Goal: Task Accomplishment & Management: Manage account settings

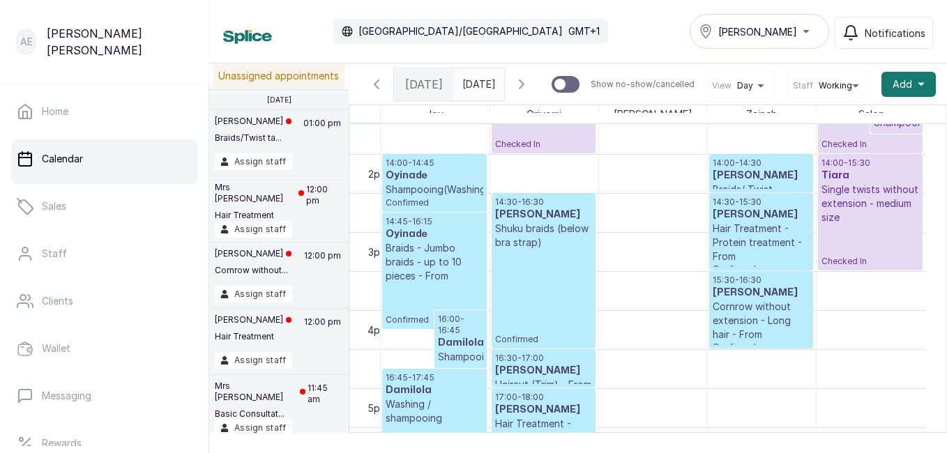
scroll to position [1049, 0]
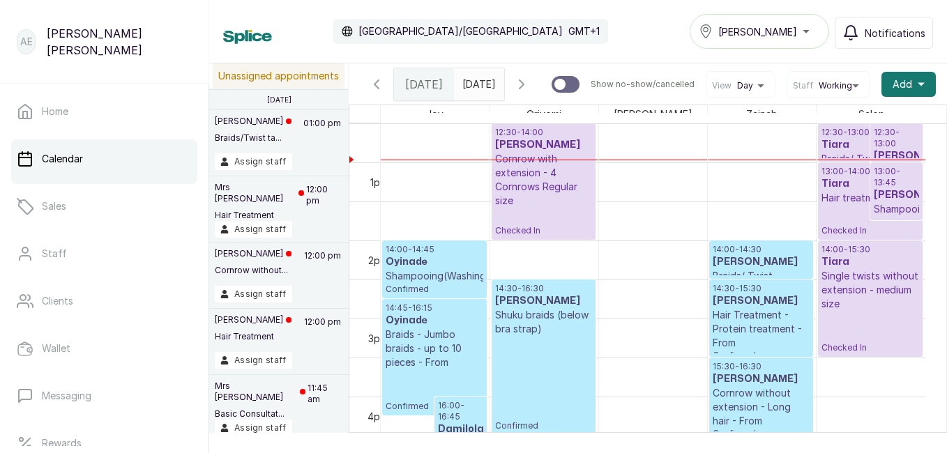
click at [805, 27] on div "Tasala Ikoyi" at bounding box center [759, 31] width 121 height 17
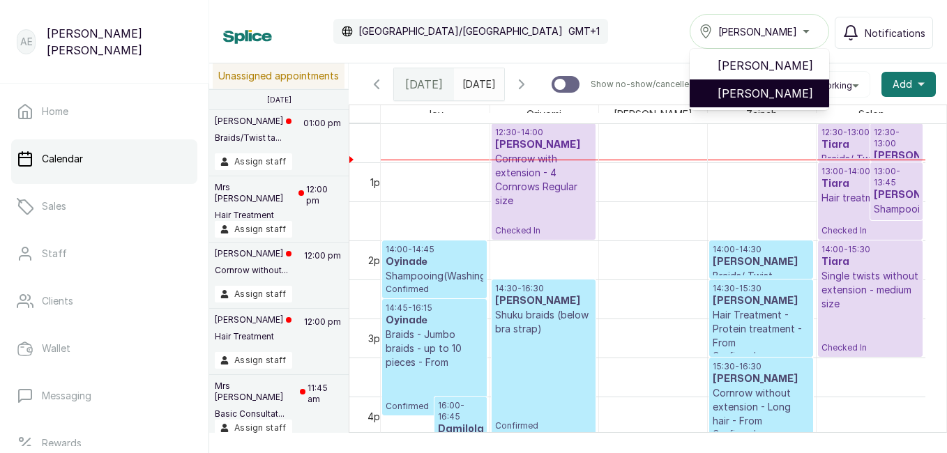
click at [800, 89] on span "[PERSON_NAME]" at bounding box center [767, 93] width 100 height 17
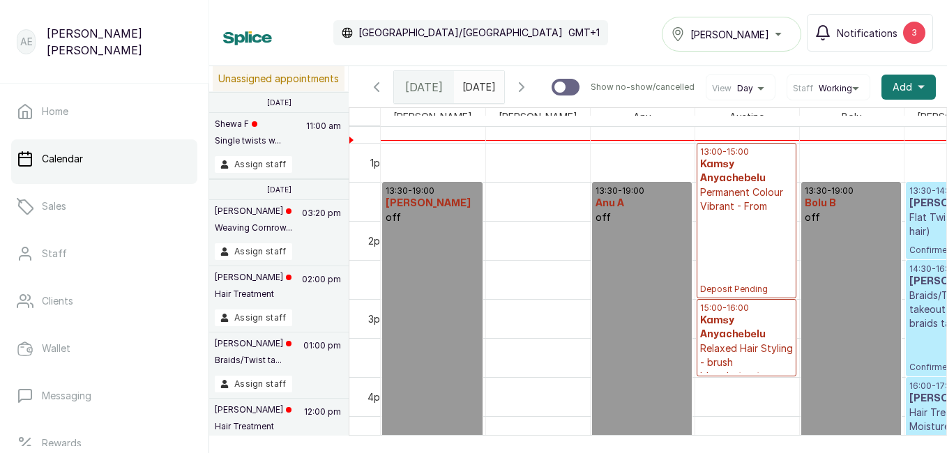
scroll to position [1061, 0]
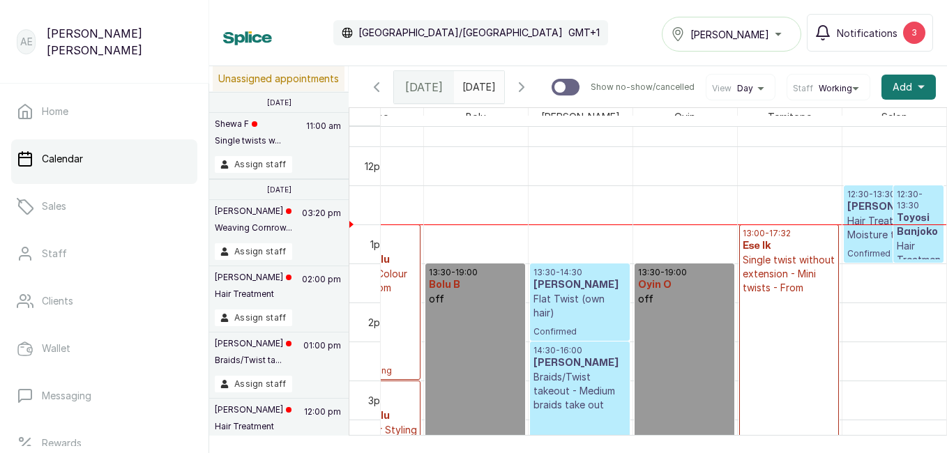
click at [847, 211] on h3 "[PERSON_NAME]" at bounding box center [893, 207] width 93 height 14
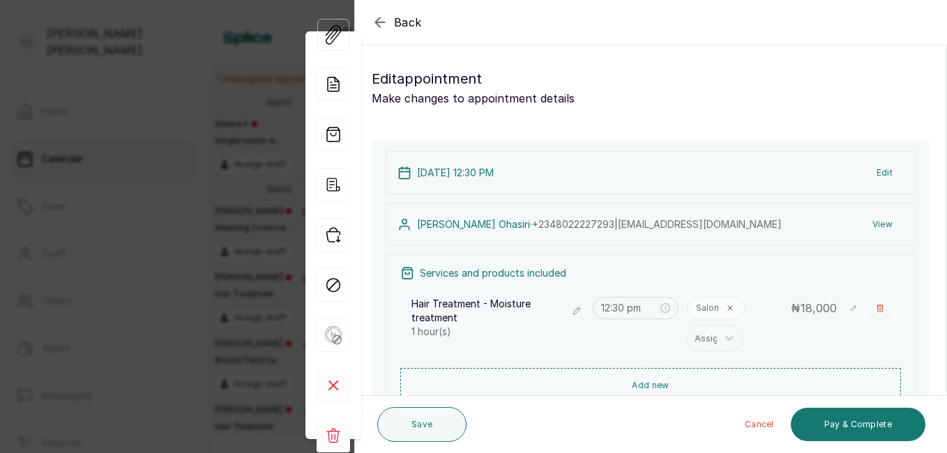
click at [373, 17] on icon "button" at bounding box center [380, 22] width 17 height 17
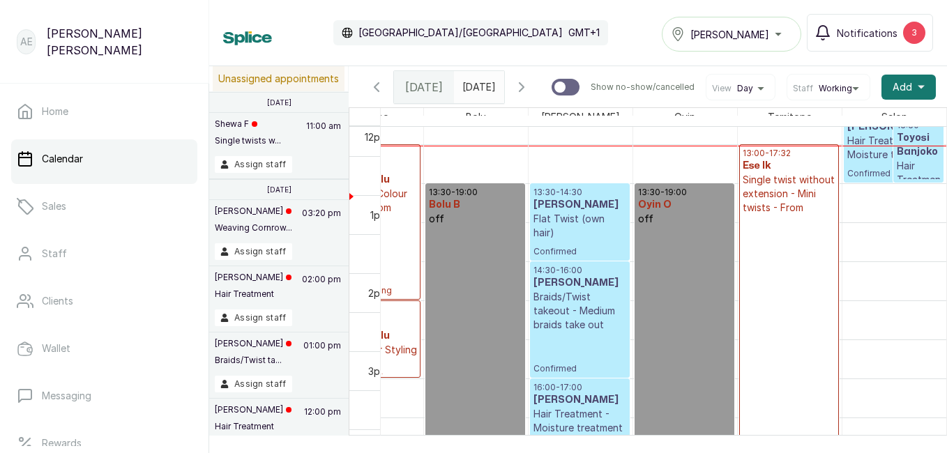
scroll to position [1007, 0]
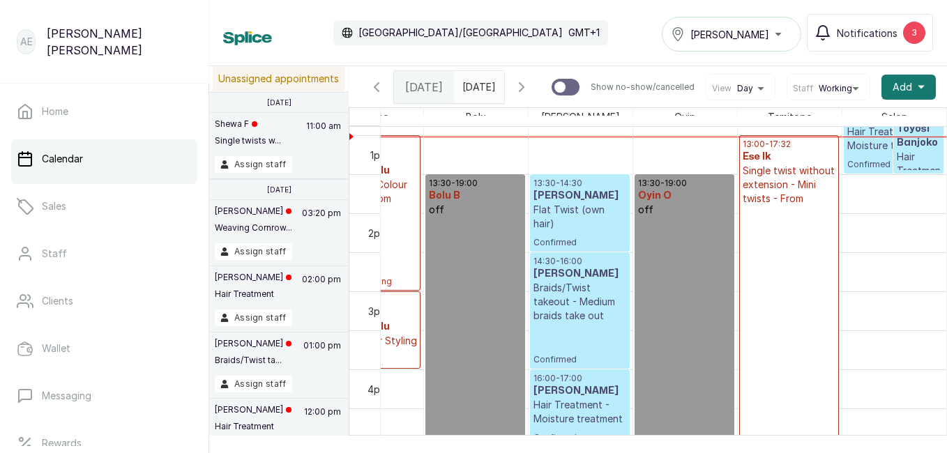
click at [763, 206] on p "Single twist without extension - Mini twists - From" at bounding box center [789, 185] width 93 height 42
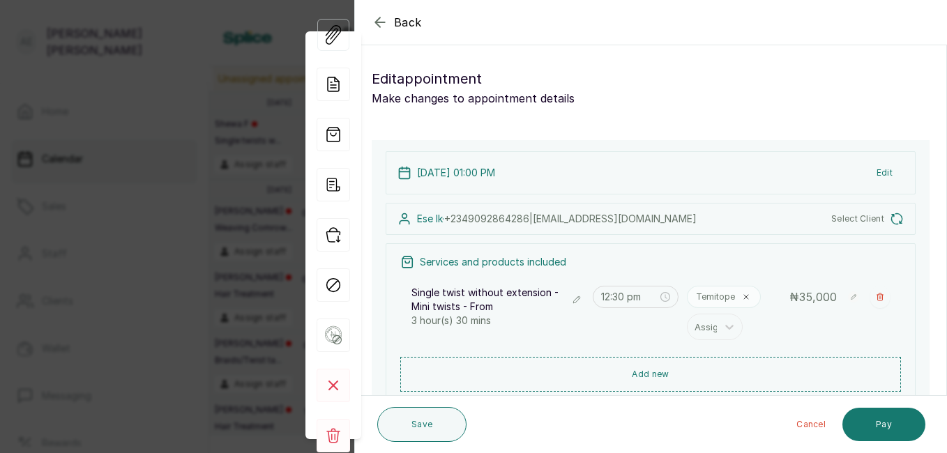
type input "1:00 pm"
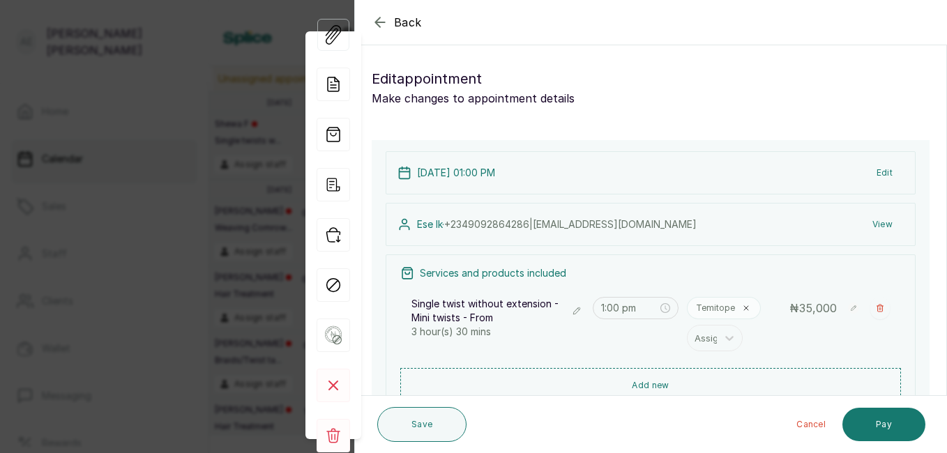
click at [376, 22] on icon "button" at bounding box center [379, 21] width 9 height 9
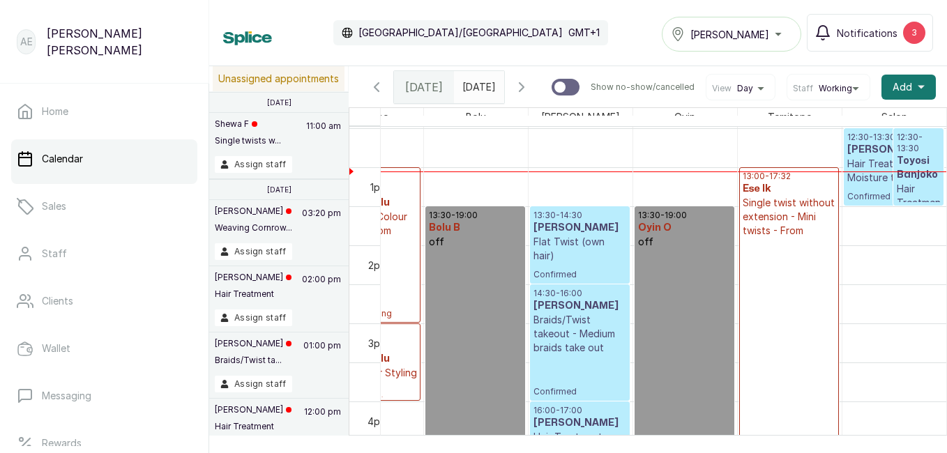
scroll to position [973, 0]
click at [778, 213] on p "Single twist without extension - Mini twists - From" at bounding box center [789, 218] width 93 height 42
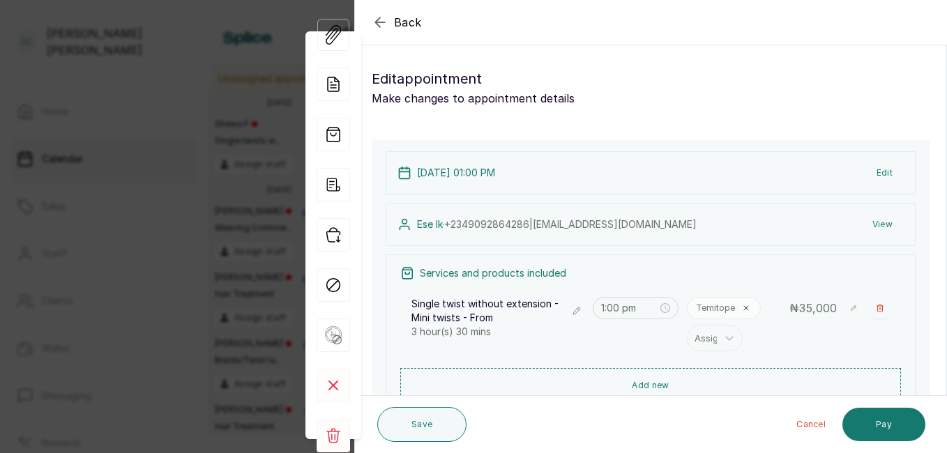
click at [376, 20] on icon "button" at bounding box center [379, 21] width 9 height 9
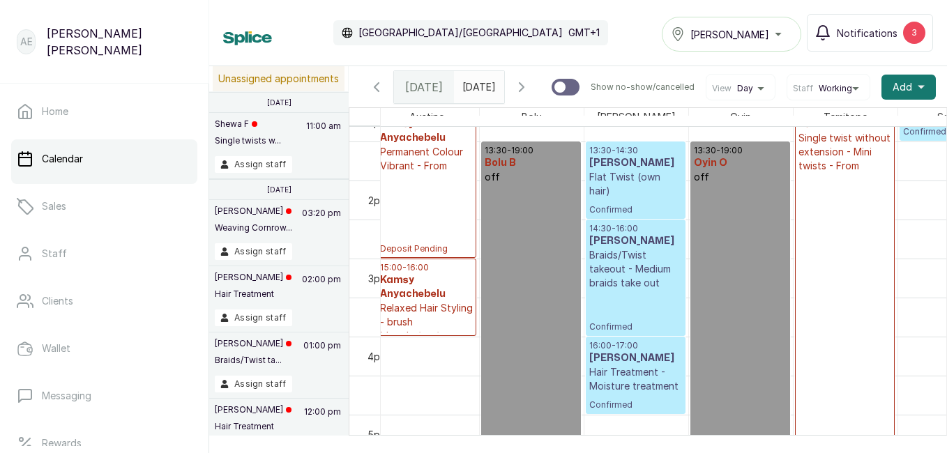
scroll to position [0, 302]
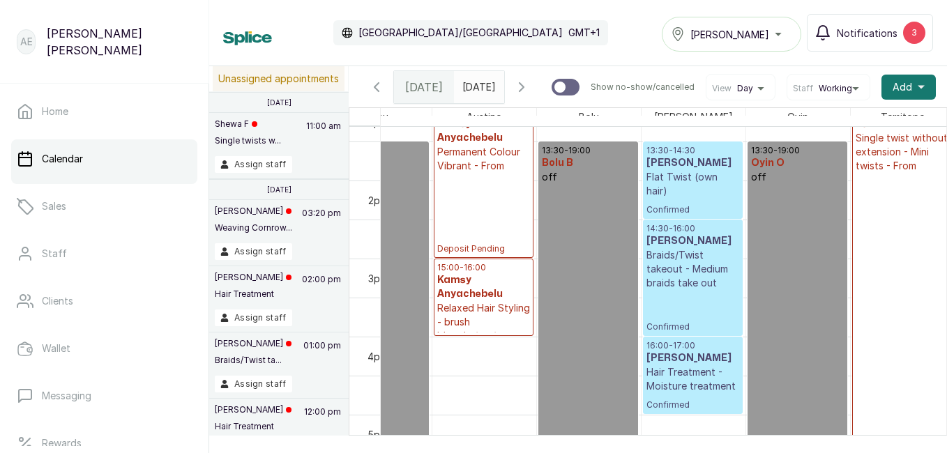
click at [452, 166] on p "Permanent Colour Vibrant - From" at bounding box center [483, 159] width 93 height 28
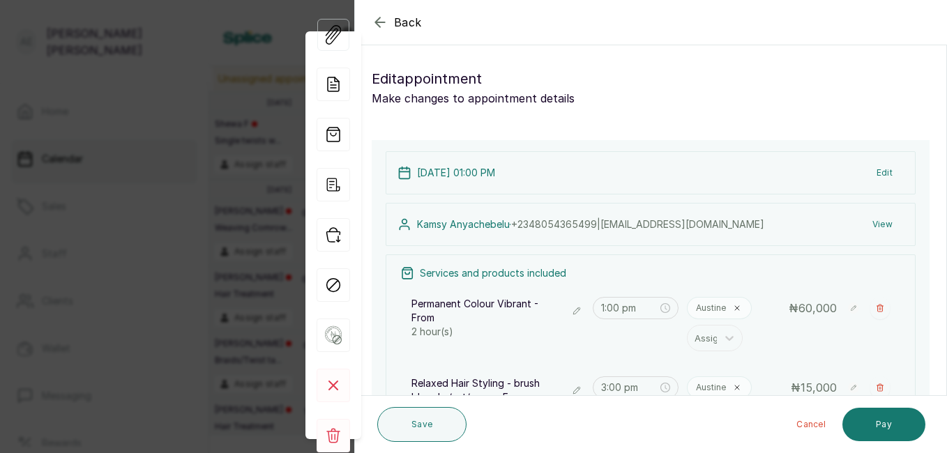
click at [375, 18] on icon "button" at bounding box center [380, 22] width 17 height 17
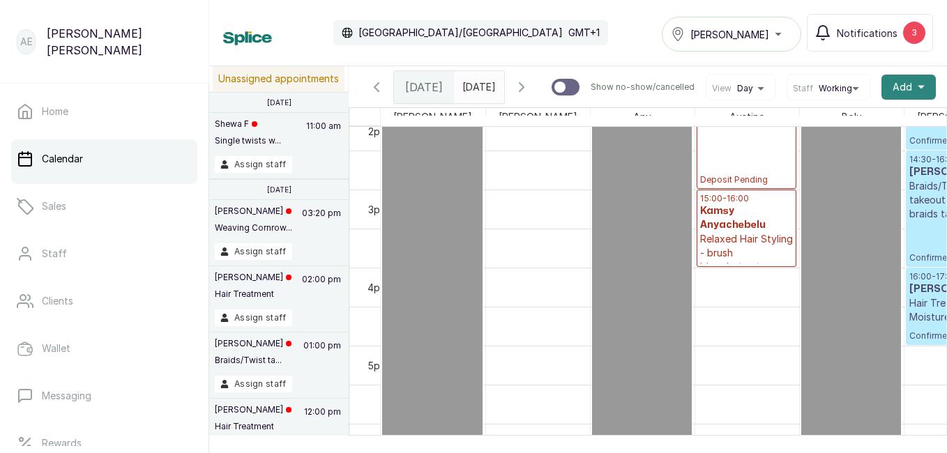
click at [895, 84] on span "Add" at bounding box center [902, 87] width 20 height 14
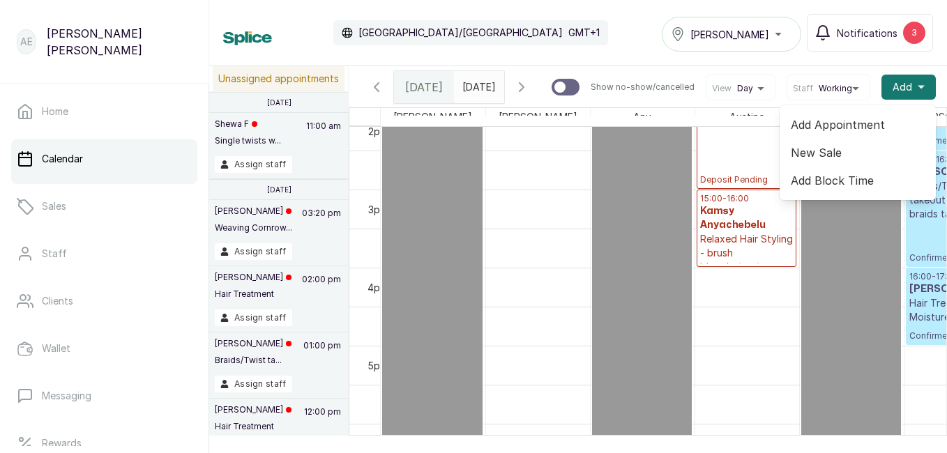
click at [853, 185] on span "Add Block Time" at bounding box center [858, 180] width 134 height 17
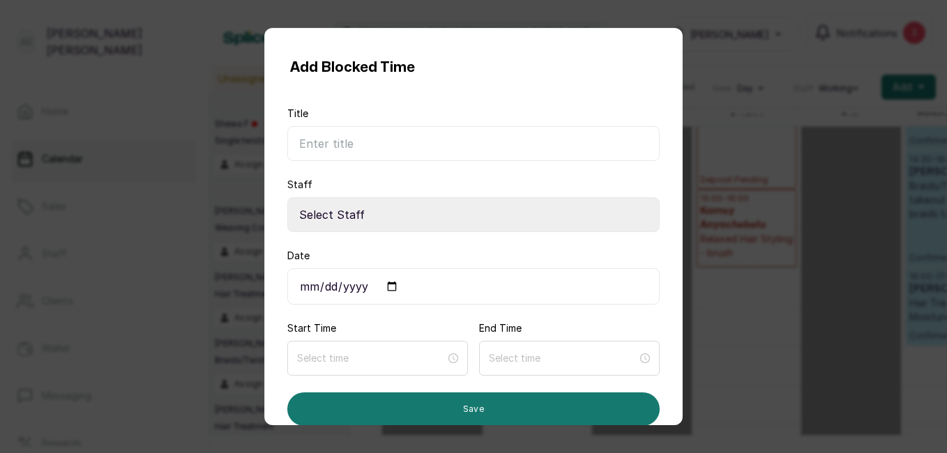
click at [428, 206] on select "Select Staff Salon S - Junior Hairstylist Temitope T - Stylist Oyin O - Stylist…" at bounding box center [473, 214] width 372 height 35
select select "4b95aa50-7e20-422f-89df-0da9cb197a0b"
click at [287, 197] on select "Select Staff Salon S - Junior Hairstylist Temitope T - Stylist Oyin O - Stylist…" at bounding box center [473, 214] width 372 height 35
click at [446, 214] on select "Select Staff Salon S - Junior Hairstylist Temitope T - Stylist Oyin O - Stylist…" at bounding box center [473, 214] width 372 height 35
click at [287, 197] on select "Select Staff Salon S - Junior Hairstylist Temitope T - Stylist Oyin O - Stylist…" at bounding box center [473, 214] width 372 height 35
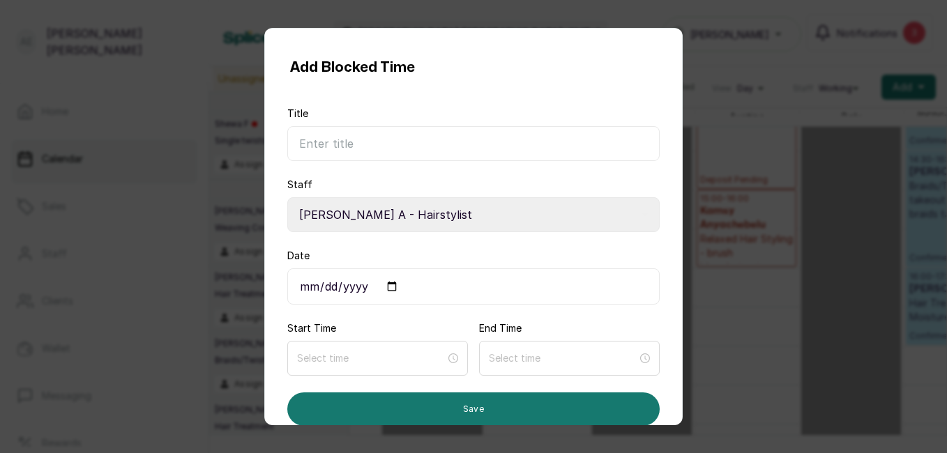
click at [372, 289] on input "Date" at bounding box center [473, 286] width 372 height 36
click at [322, 285] on input "Date" at bounding box center [473, 286] width 372 height 36
click at [784, 211] on div "Add Blocked Time Title Staff Select Staff Salon S - Junior Hairstylist Temitope…" at bounding box center [473, 226] width 947 height 453
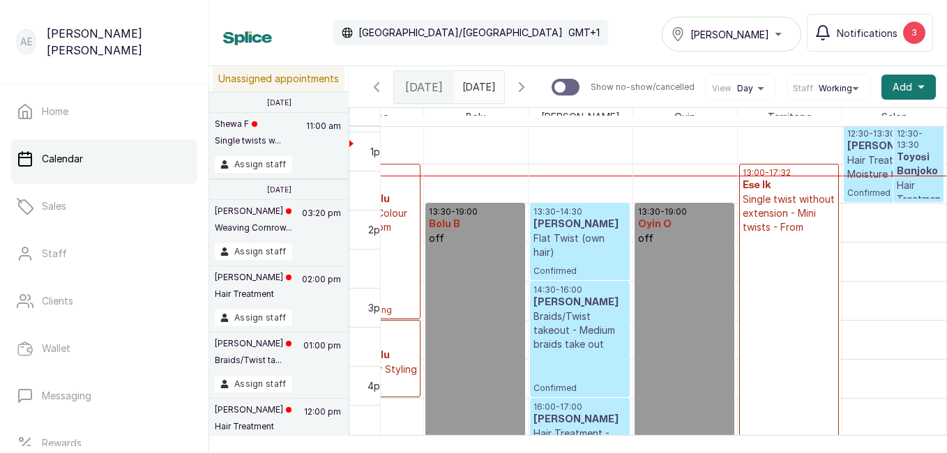
scroll to position [978, 0]
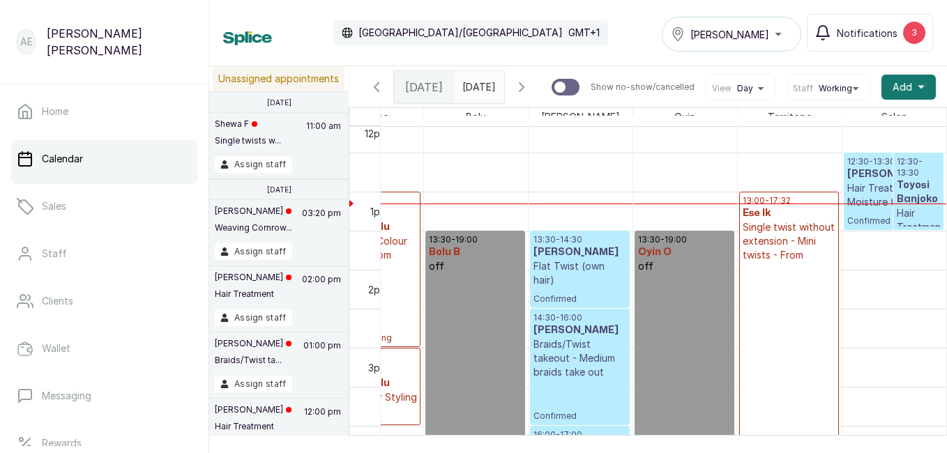
click at [898, 191] on h3 "Toyosi Banjoko" at bounding box center [918, 192] width 43 height 28
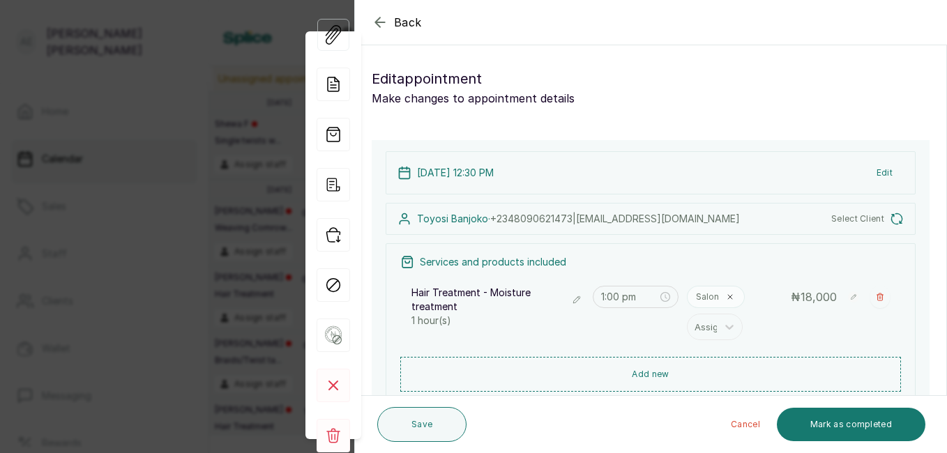
type input "12:30 pm"
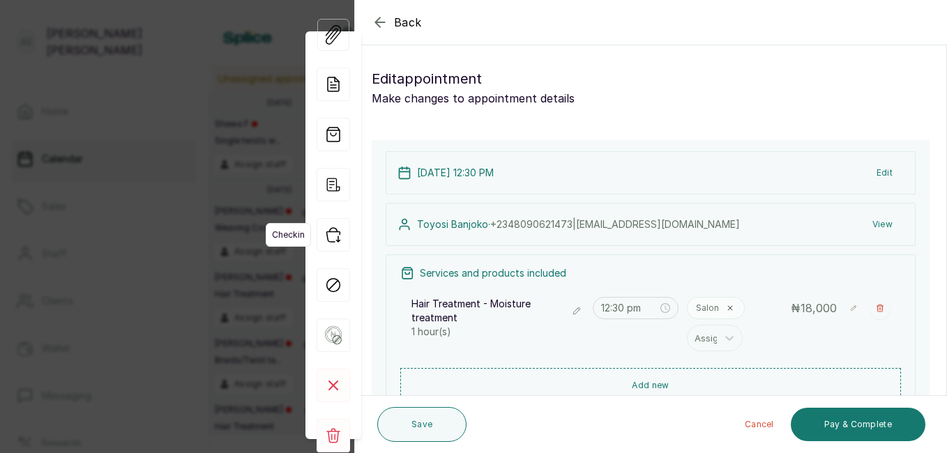
click at [324, 234] on icon "button" at bounding box center [333, 234] width 33 height 33
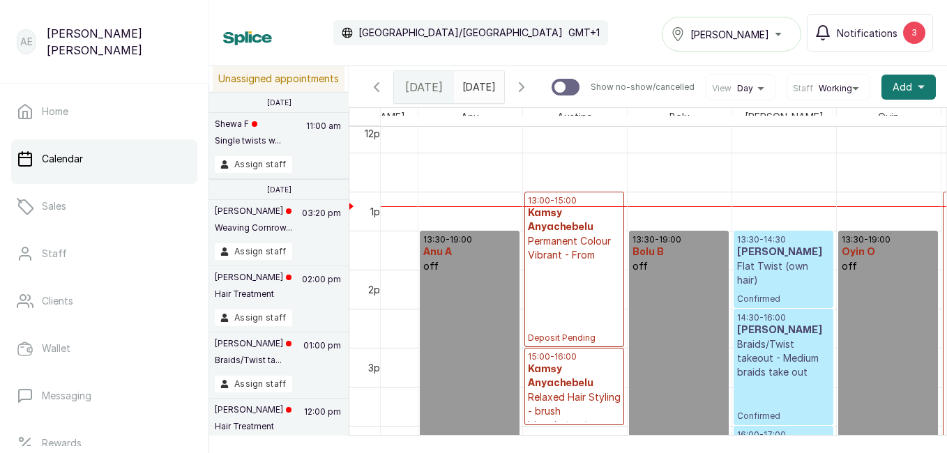
scroll to position [950, 158]
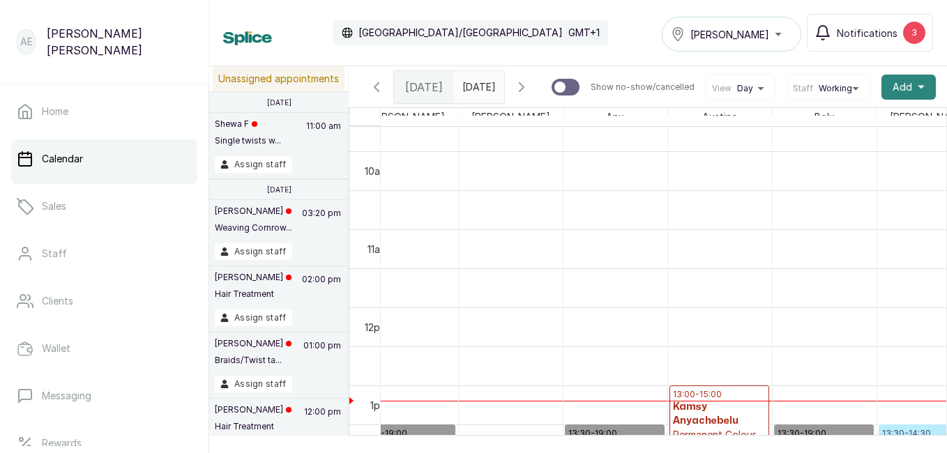
click at [913, 93] on button "Add +" at bounding box center [908, 87] width 54 height 25
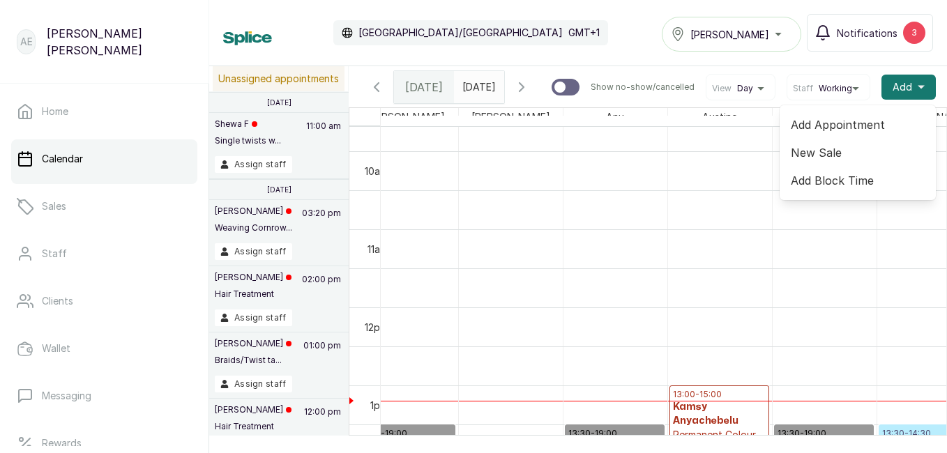
click at [849, 183] on span "Add Block Time" at bounding box center [858, 180] width 134 height 17
select select "4b95aa50-7e20-422f-89df-0da9cb197a0b"
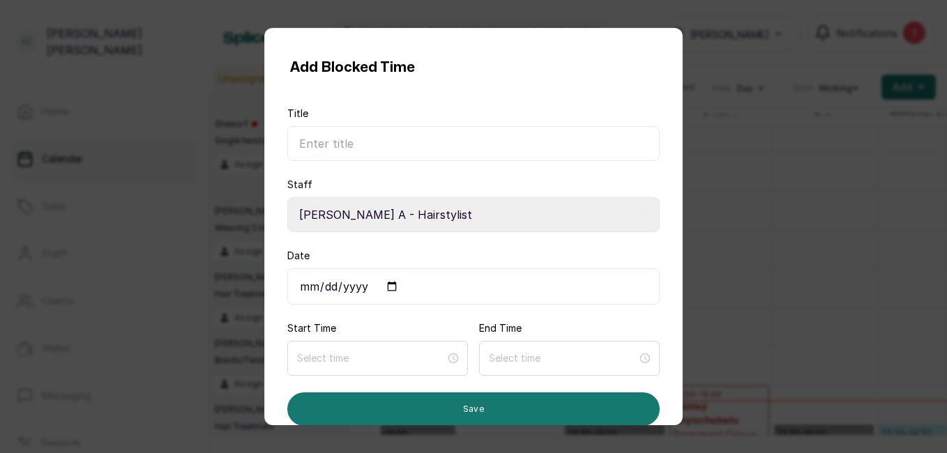
click at [313, 284] on input "Date" at bounding box center [473, 286] width 372 height 36
click at [731, 229] on div "Add Blocked Time Title Staff Select Staff Salon S - Junior Hairstylist Temitope…" at bounding box center [473, 226] width 947 height 453
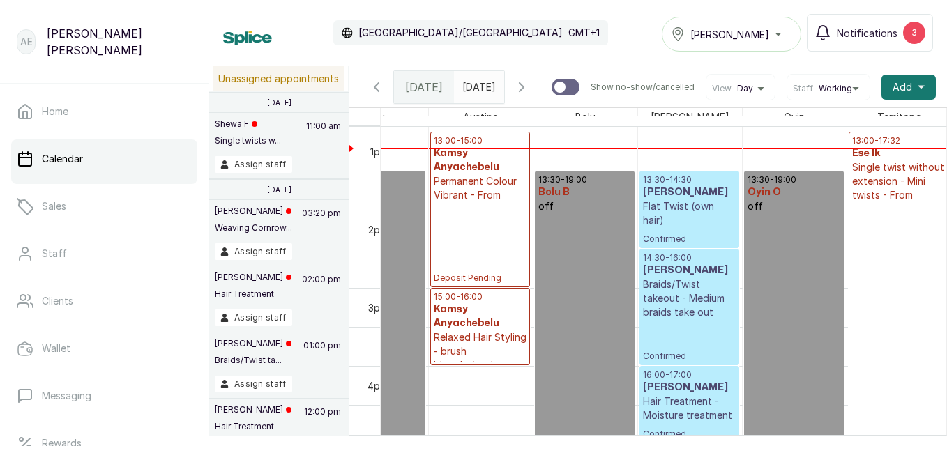
click at [886, 160] on h3 "Ese Ik" at bounding box center [898, 153] width 93 height 14
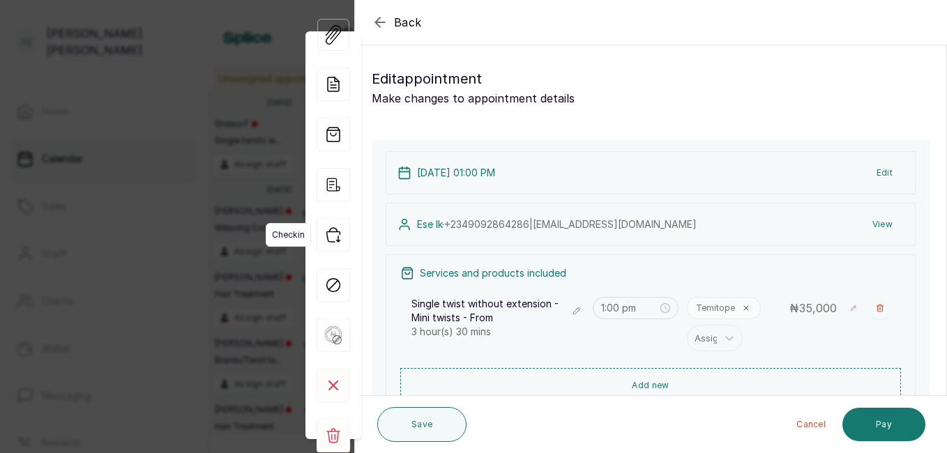
click at [327, 237] on icon "button" at bounding box center [332, 235] width 13 height 14
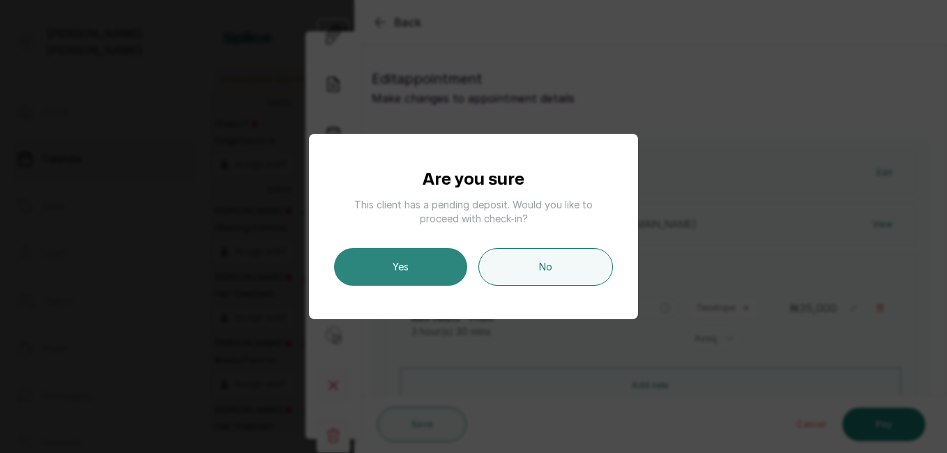
click at [407, 260] on button "Yes" at bounding box center [400, 267] width 133 height 38
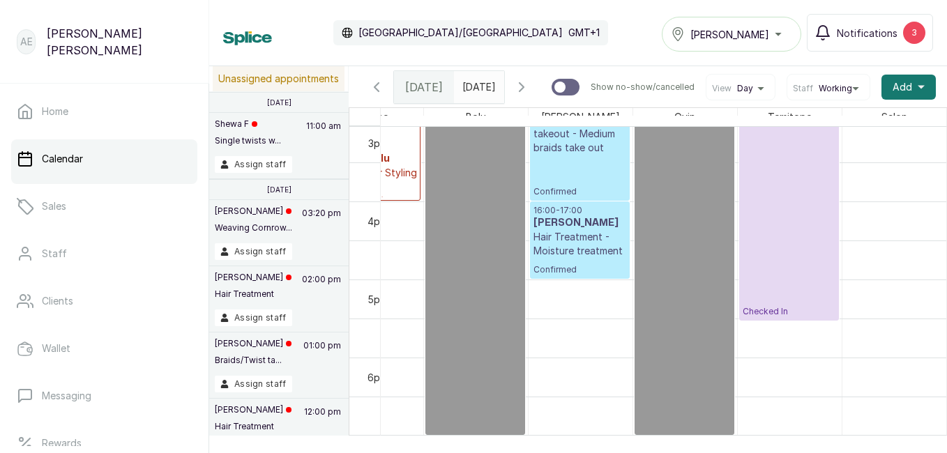
scroll to position [1175, 397]
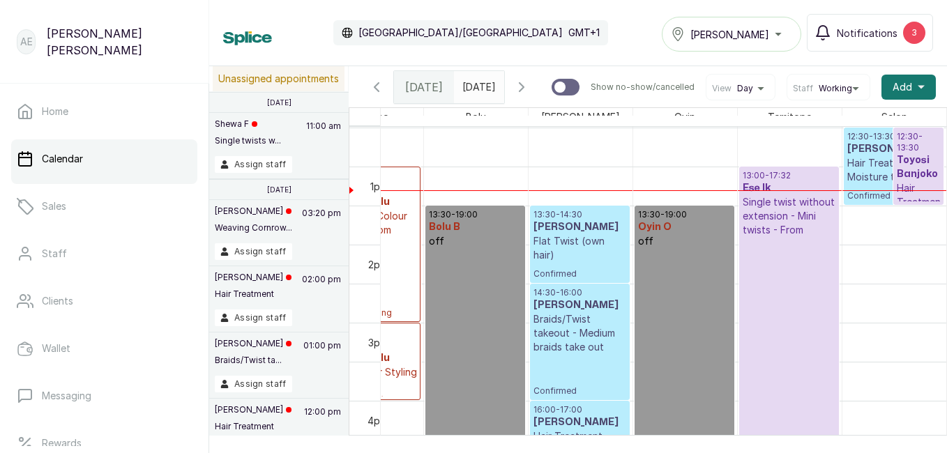
click at [847, 166] on p "Hair Treatment - Moisture treatment" at bounding box center [893, 170] width 93 height 28
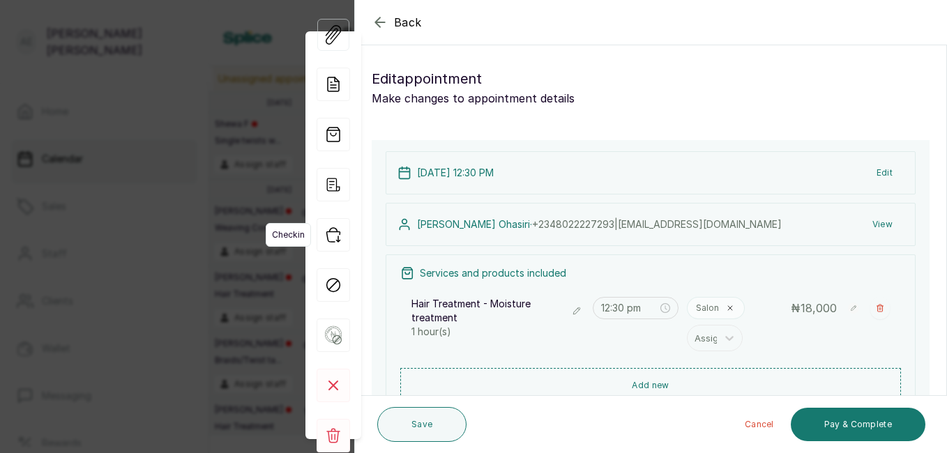
click at [329, 231] on icon "button" at bounding box center [332, 235] width 13 height 14
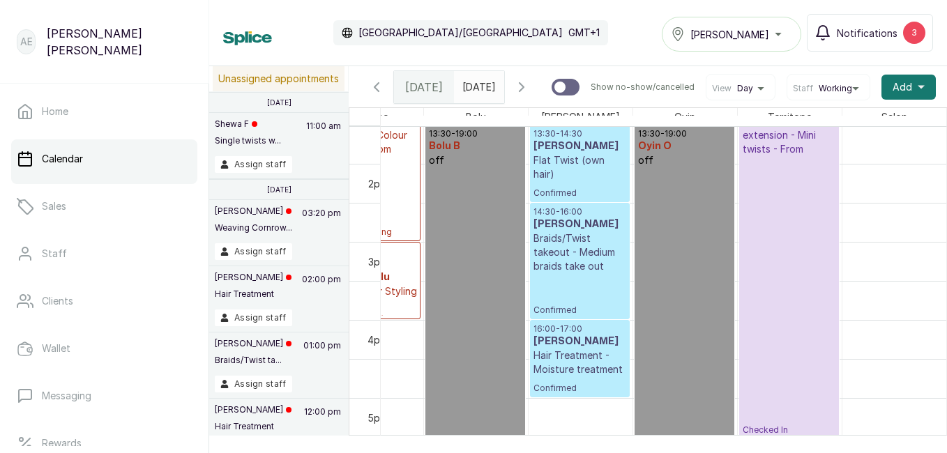
scroll to position [1058, 0]
click at [568, 176] on p "Flat Twist (own hair)" at bounding box center [579, 166] width 93 height 28
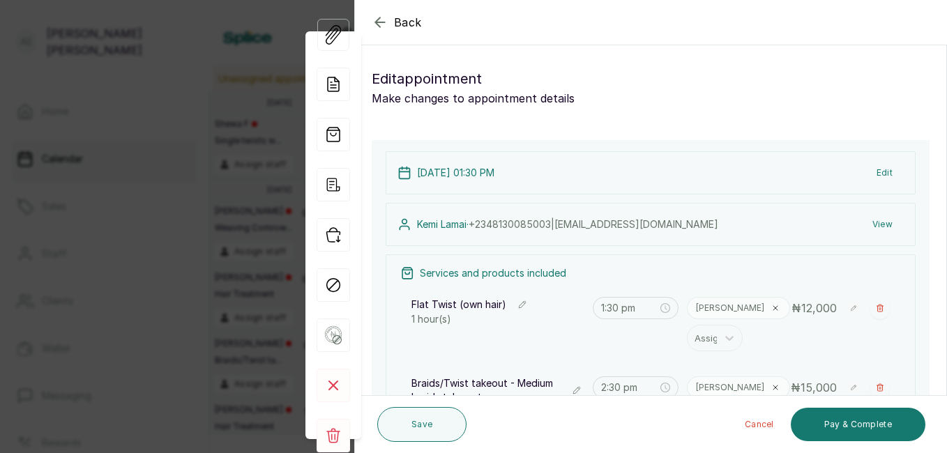
click at [375, 17] on icon "button" at bounding box center [380, 22] width 17 height 17
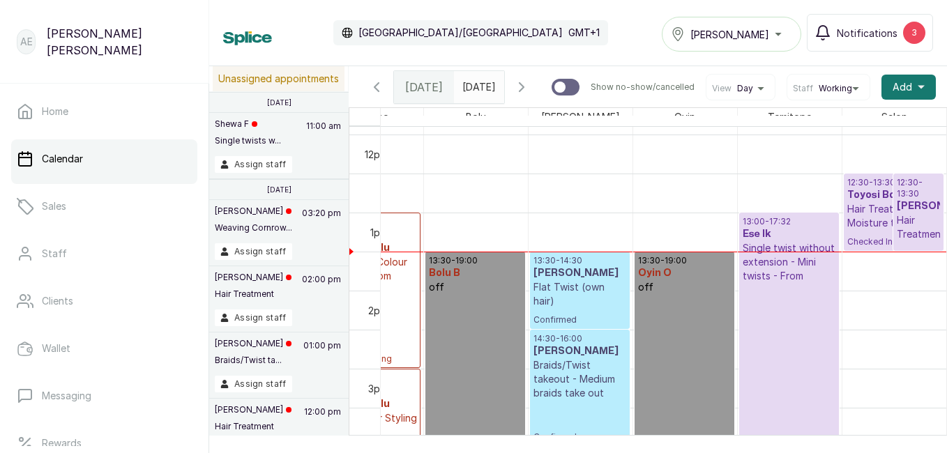
scroll to position [929, 0]
click at [477, 77] on input "text" at bounding box center [466, 84] width 22 height 24
type input "dd/MM/yyyy"
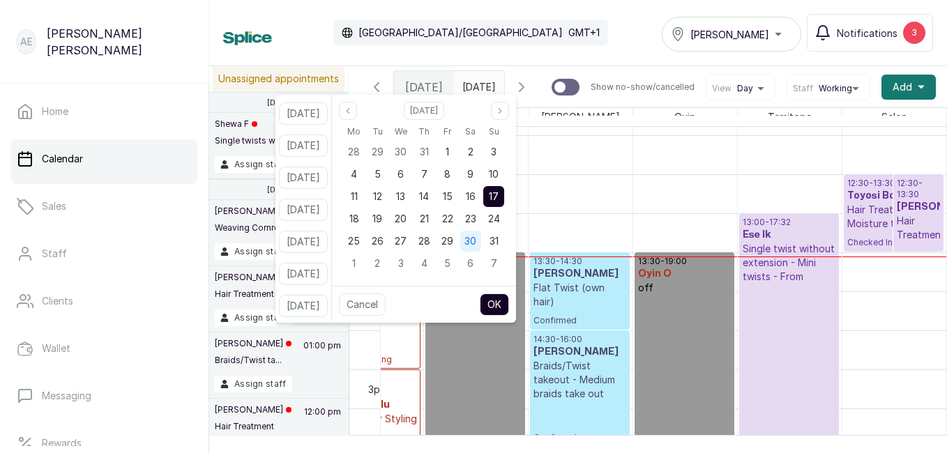
click at [481, 234] on div "30" at bounding box center [470, 241] width 21 height 21
click at [509, 299] on button "OK" at bounding box center [494, 305] width 29 height 22
type input "[DATE]"
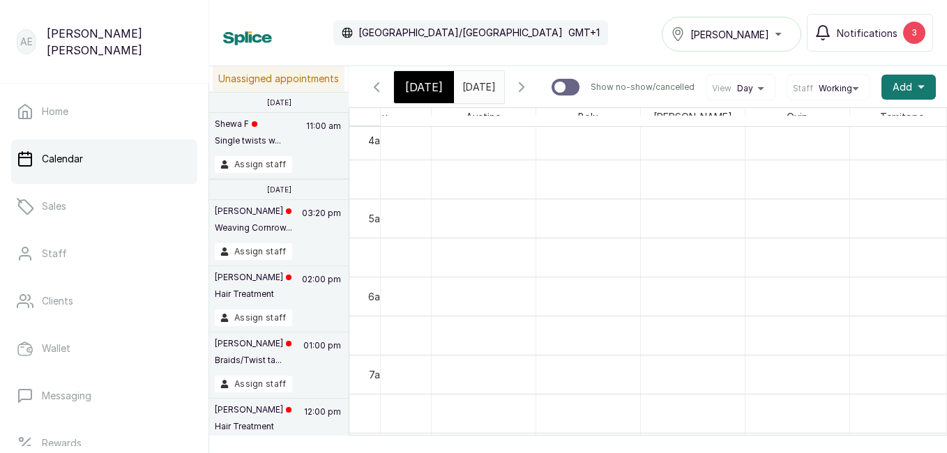
scroll to position [277, 0]
click at [912, 82] on button "Add +" at bounding box center [908, 87] width 54 height 25
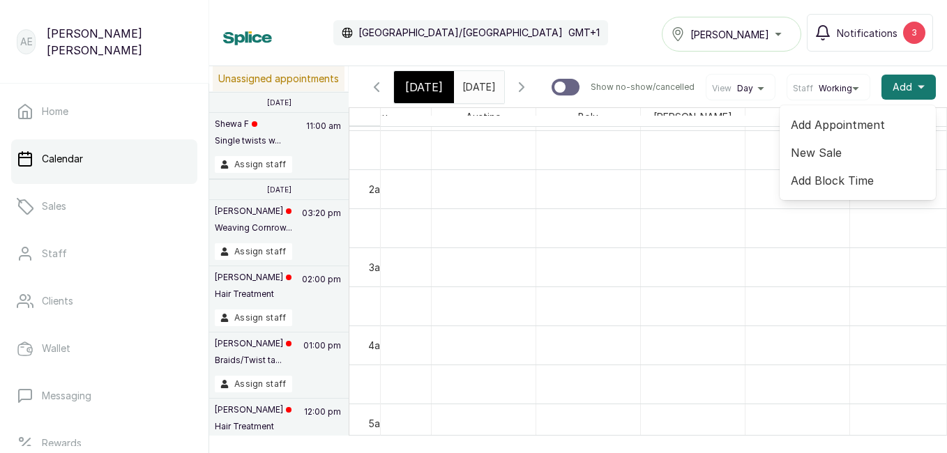
click at [848, 176] on span "Add Block Time" at bounding box center [858, 180] width 134 height 17
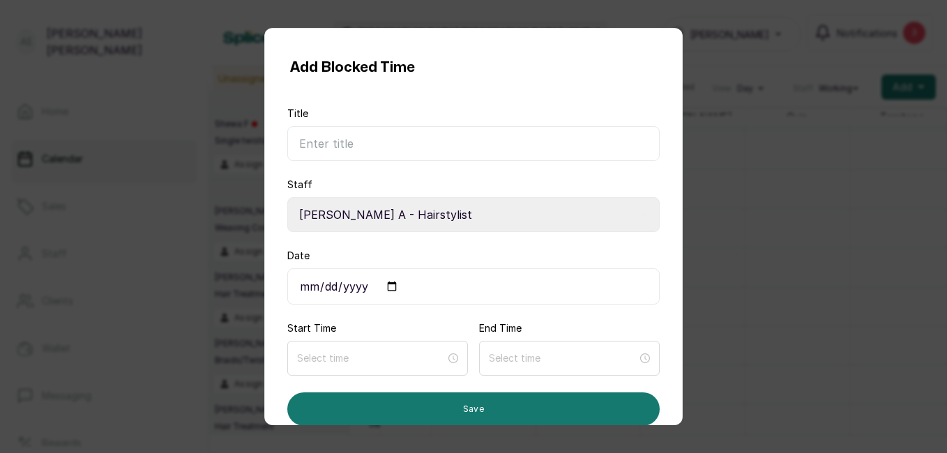
click at [404, 208] on select "Select Staff Salon S - Junior Hairstylist Temitope T - Stylist Oyin O - Stylist…" at bounding box center [473, 214] width 372 height 35
select select "579cec52-1b51-4de8-a723-1b0b3fd50118"
click at [287, 197] on select "Select Staff Salon S - Junior Hairstylist Temitope T - Stylist Oyin O - Stylist…" at bounding box center [473, 214] width 372 height 35
click at [371, 290] on input "Date" at bounding box center [473, 286] width 372 height 36
click at [304, 289] on input "Date" at bounding box center [473, 286] width 372 height 36
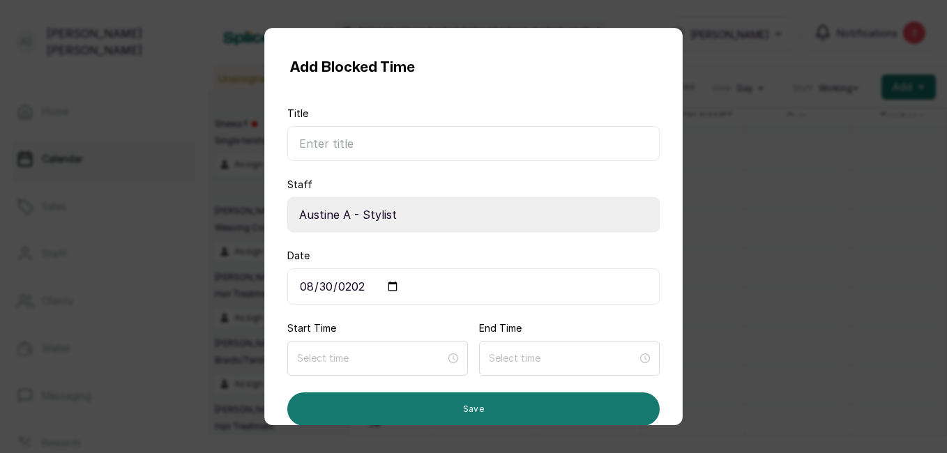
type input "[DATE]"
click at [379, 319] on form "Title Staff Select Staff Salon S - Junior Hairstylist Temitope T - Stylist Oyin…" at bounding box center [473, 266] width 372 height 319
click at [350, 328] on div "Start Time" at bounding box center [377, 348] width 181 height 54
click at [401, 350] on div at bounding box center [377, 358] width 181 height 35
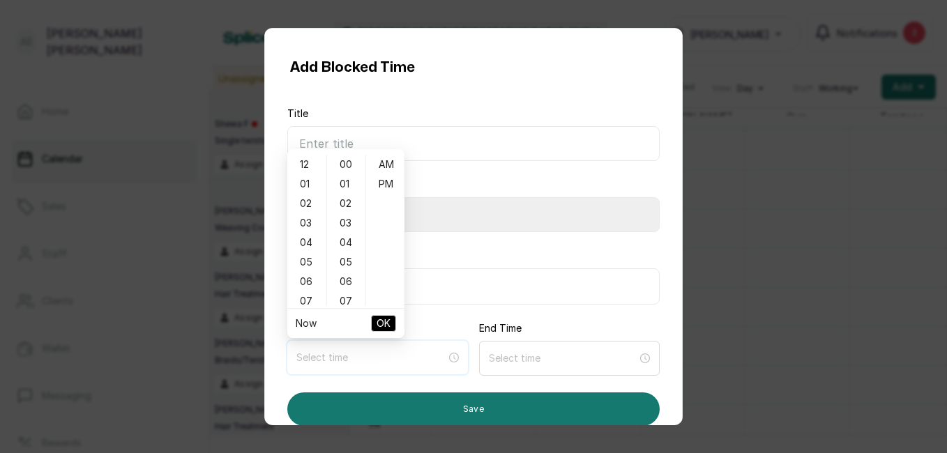
type input "5:00 am"
type input "9:00 am"
click at [306, 182] on div "09" at bounding box center [306, 188] width 33 height 20
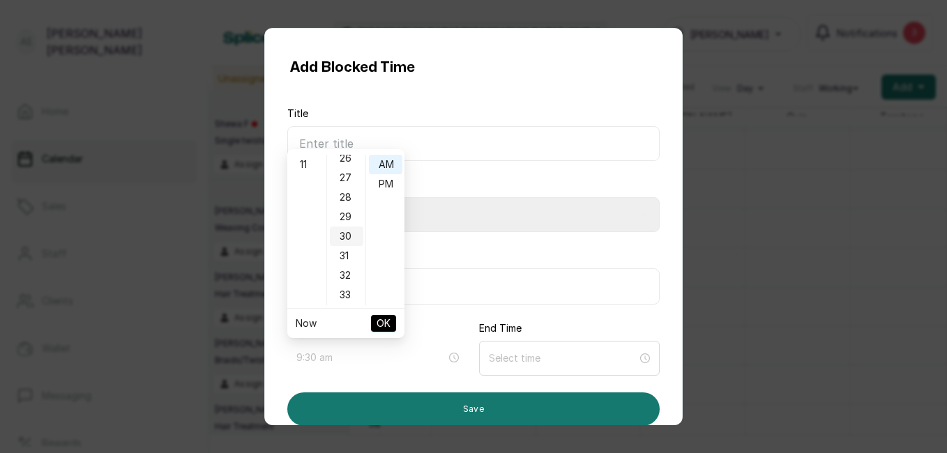
click at [349, 234] on div "30" at bounding box center [346, 237] width 33 height 20
click at [348, 162] on div "30" at bounding box center [346, 165] width 33 height 20
type input "9:30 am"
click at [381, 314] on span "OK" at bounding box center [383, 323] width 14 height 26
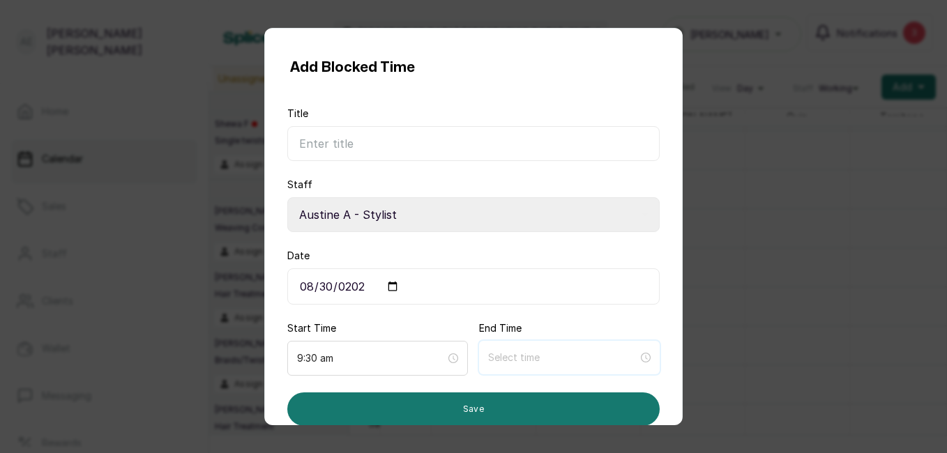
click at [516, 351] on input at bounding box center [563, 357] width 150 height 15
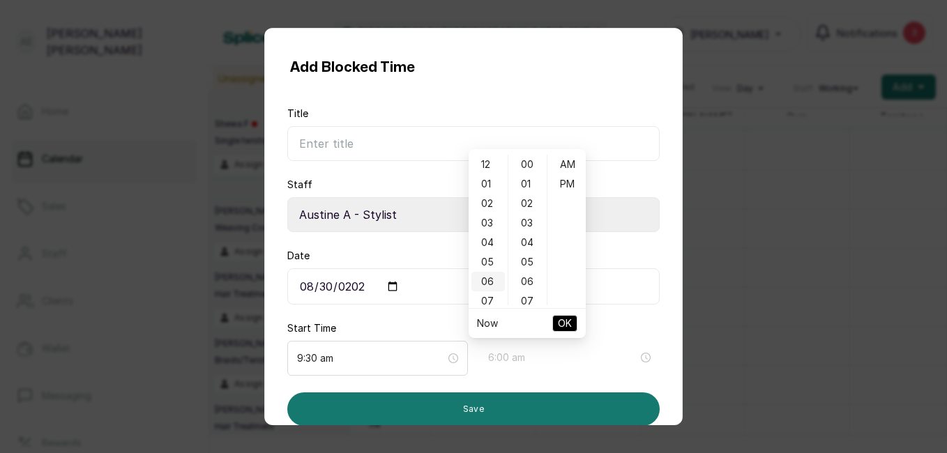
click at [482, 280] on div "06" at bounding box center [487, 282] width 33 height 20
type input "6:00 pm"
click at [568, 182] on div "PM" at bounding box center [566, 184] width 33 height 20
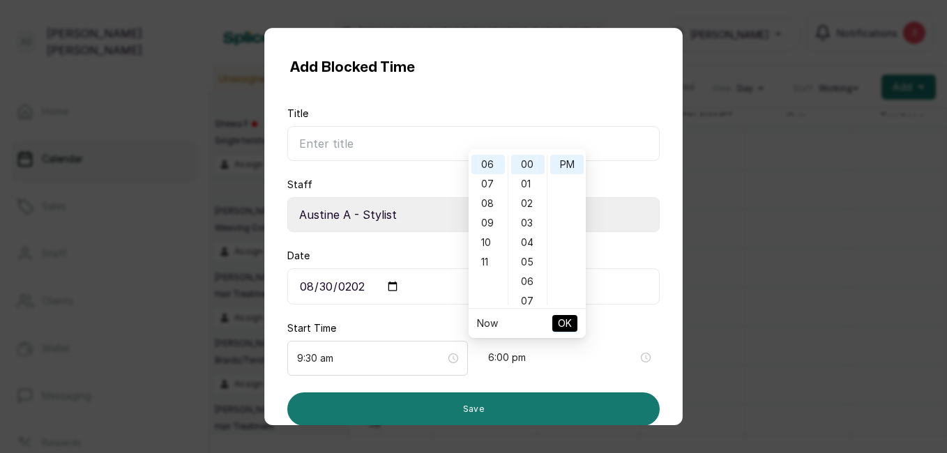
click at [561, 319] on span "OK" at bounding box center [565, 323] width 14 height 26
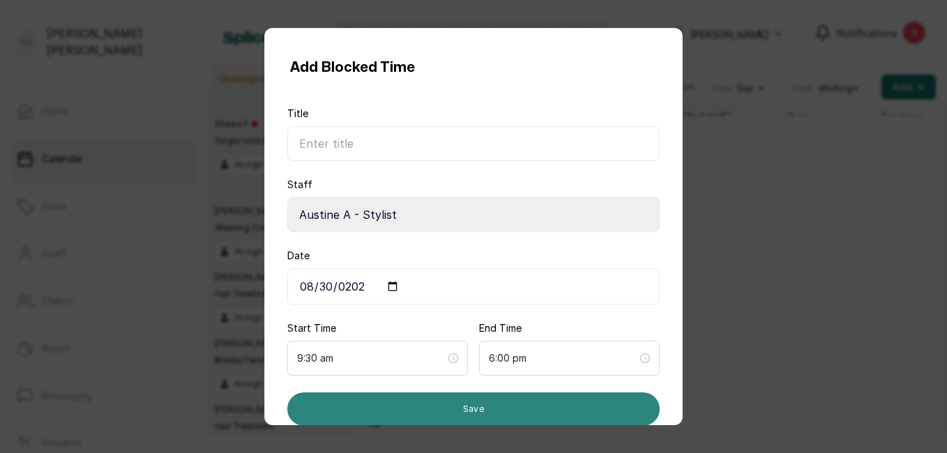
click at [493, 406] on button "Save" at bounding box center [473, 409] width 372 height 33
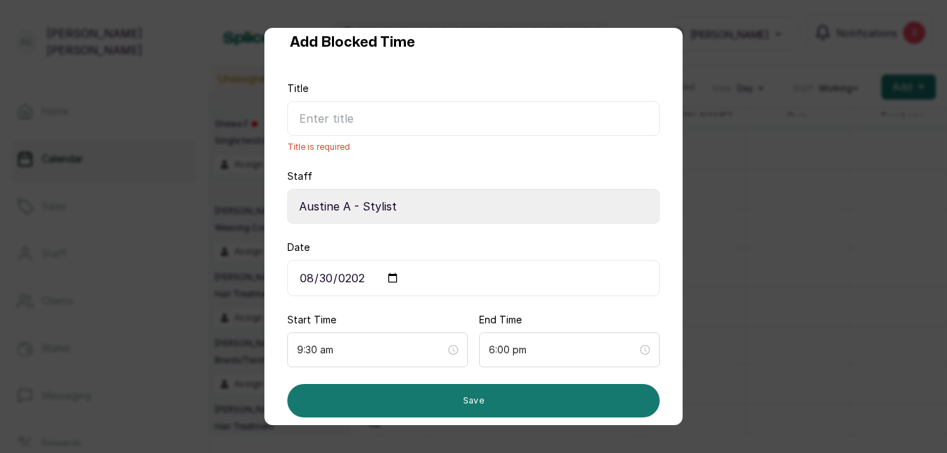
scroll to position [35, 0]
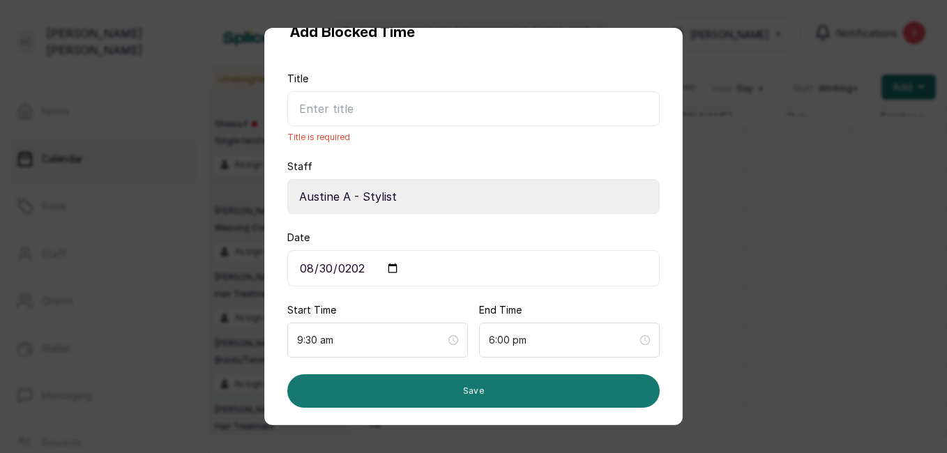
click at [404, 109] on input "Title" at bounding box center [473, 108] width 372 height 35
click at [395, 106] on input "Title" at bounding box center [473, 108] width 372 height 35
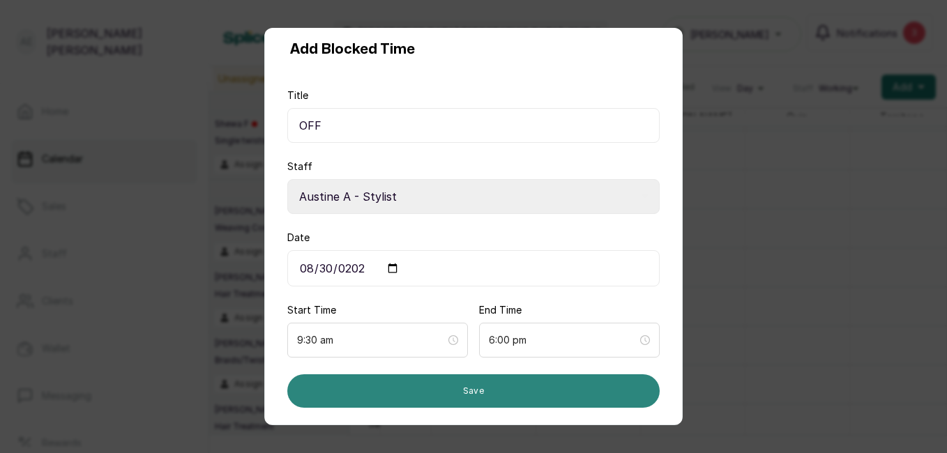
type input "OFF"
click at [466, 387] on button "Save" at bounding box center [473, 390] width 372 height 33
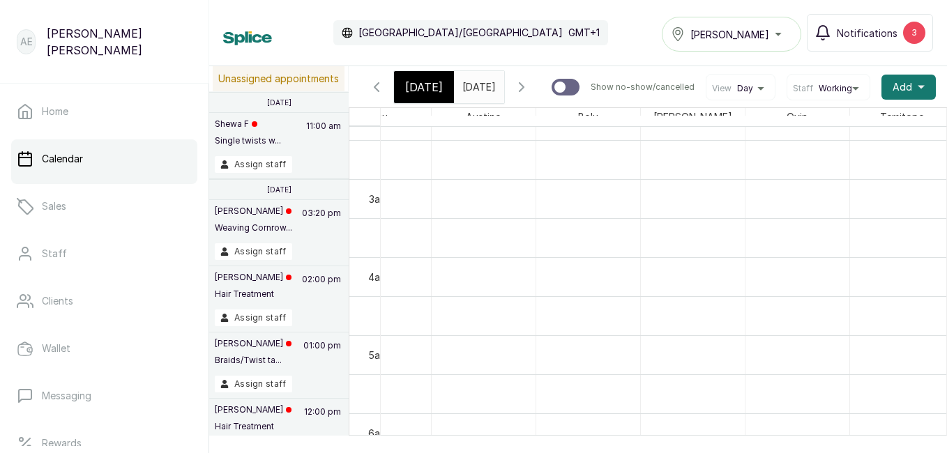
scroll to position [206, 264]
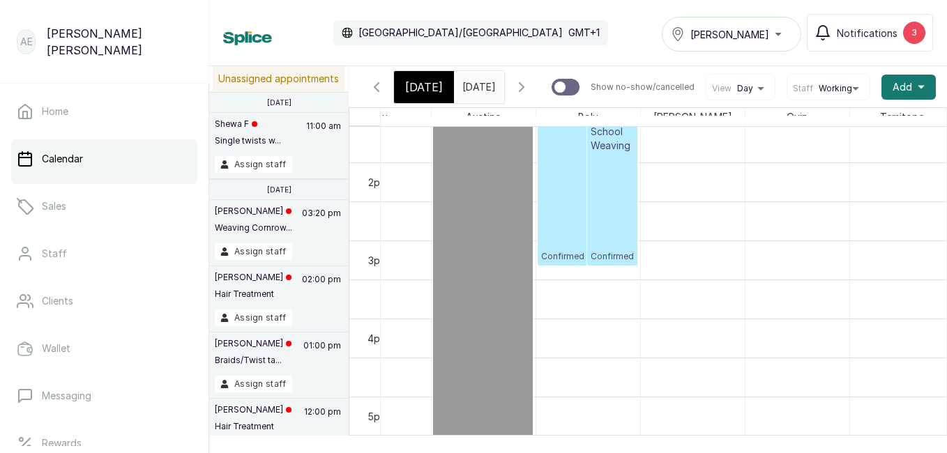
click at [436, 89] on span "[DATE]" at bounding box center [424, 87] width 38 height 17
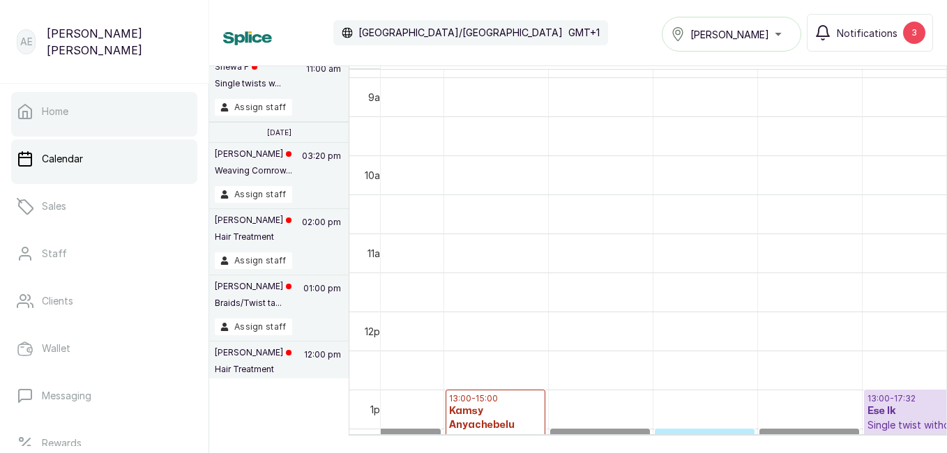
click at [53, 111] on p "Home" at bounding box center [55, 112] width 26 height 14
